Goal: Task Accomplishment & Management: Use online tool/utility

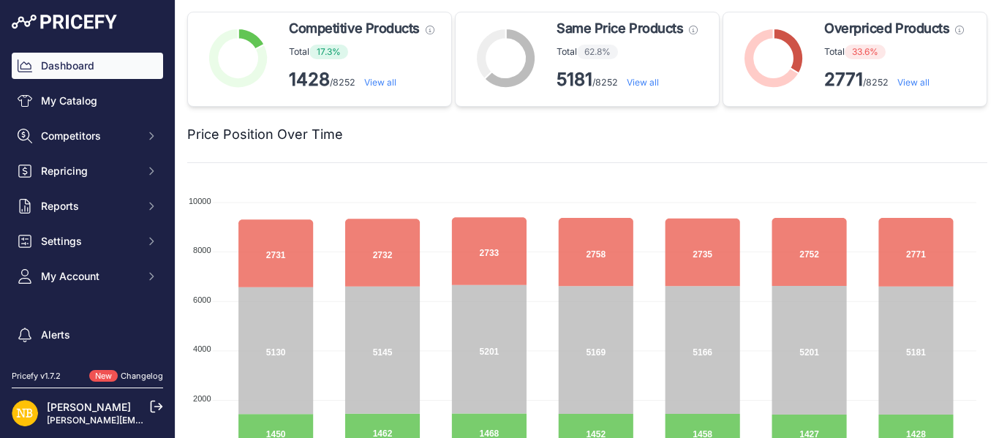
drag, startPoint x: 0, startPoint y: 0, endPoint x: 370, endPoint y: 79, distance: 378.3
click at [370, 79] on link "View all" at bounding box center [380, 82] width 32 height 11
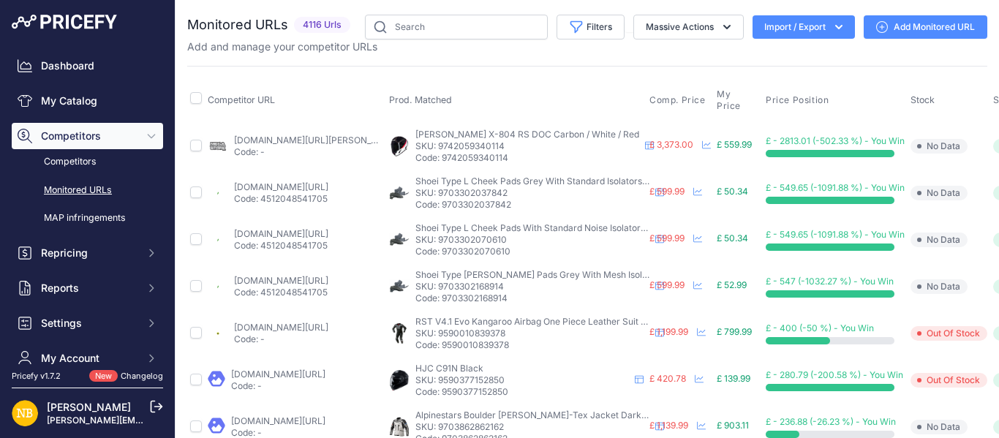
click at [834, 30] on icon "button" at bounding box center [838, 27] width 15 height 15
click at [793, 87] on div "Export" at bounding box center [802, 84] width 117 height 26
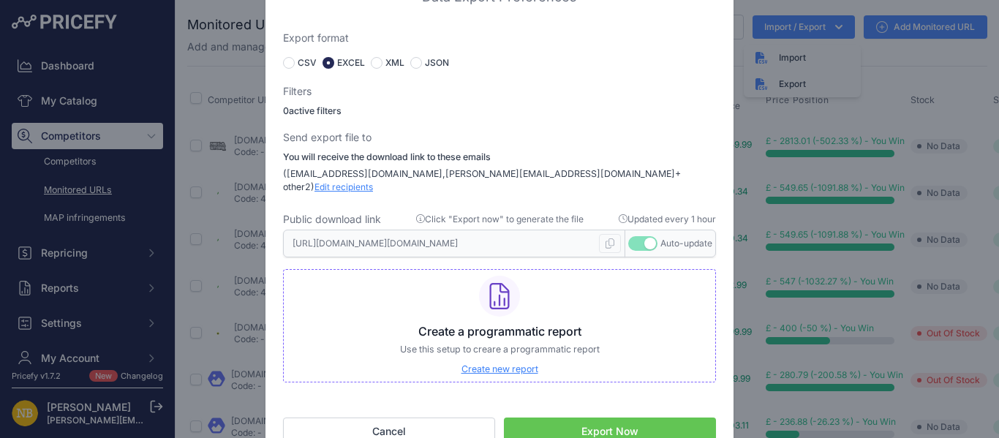
scroll to position [18, 0]
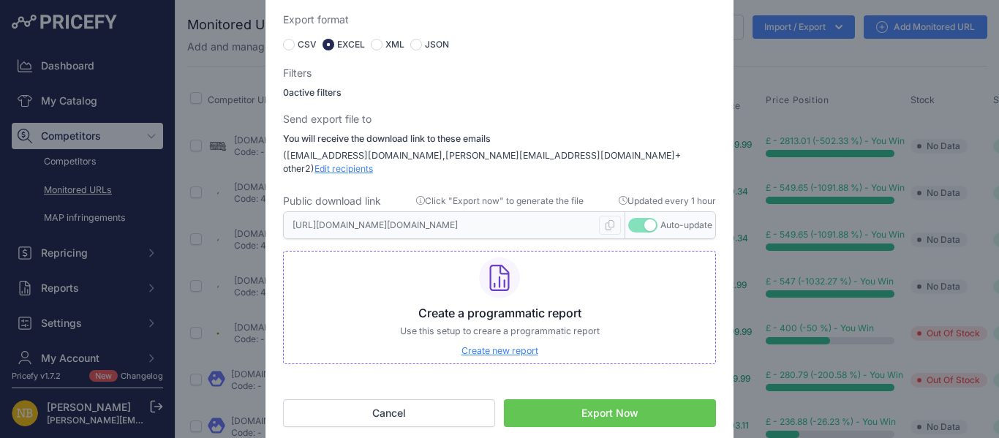
click at [622, 415] on button "Export Now" at bounding box center [610, 413] width 212 height 28
